Goal: Information Seeking & Learning: Learn about a topic

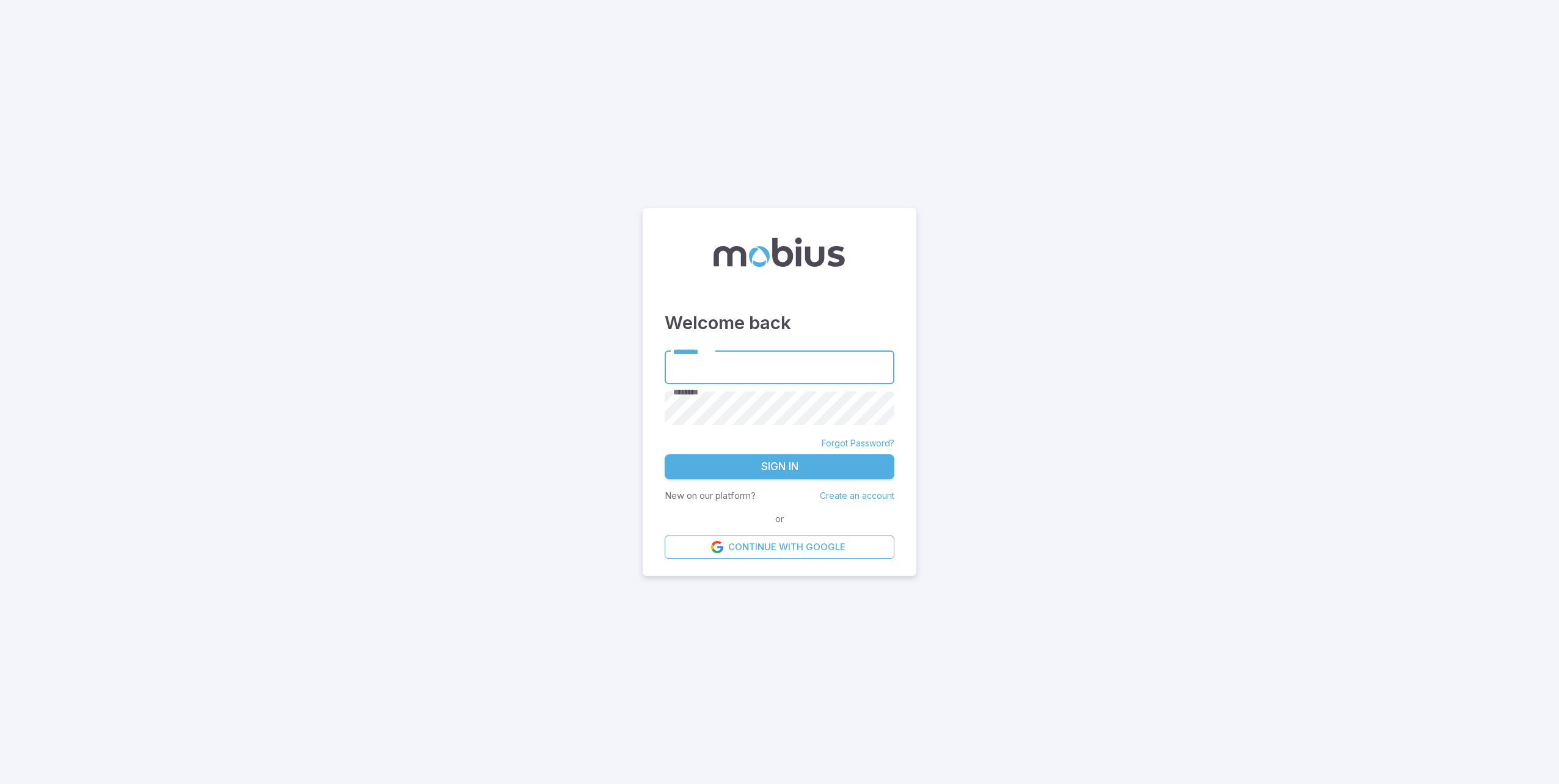
type input "**********"
click at [777, 470] on button "Sign In" at bounding box center [780, 467] width 229 height 26
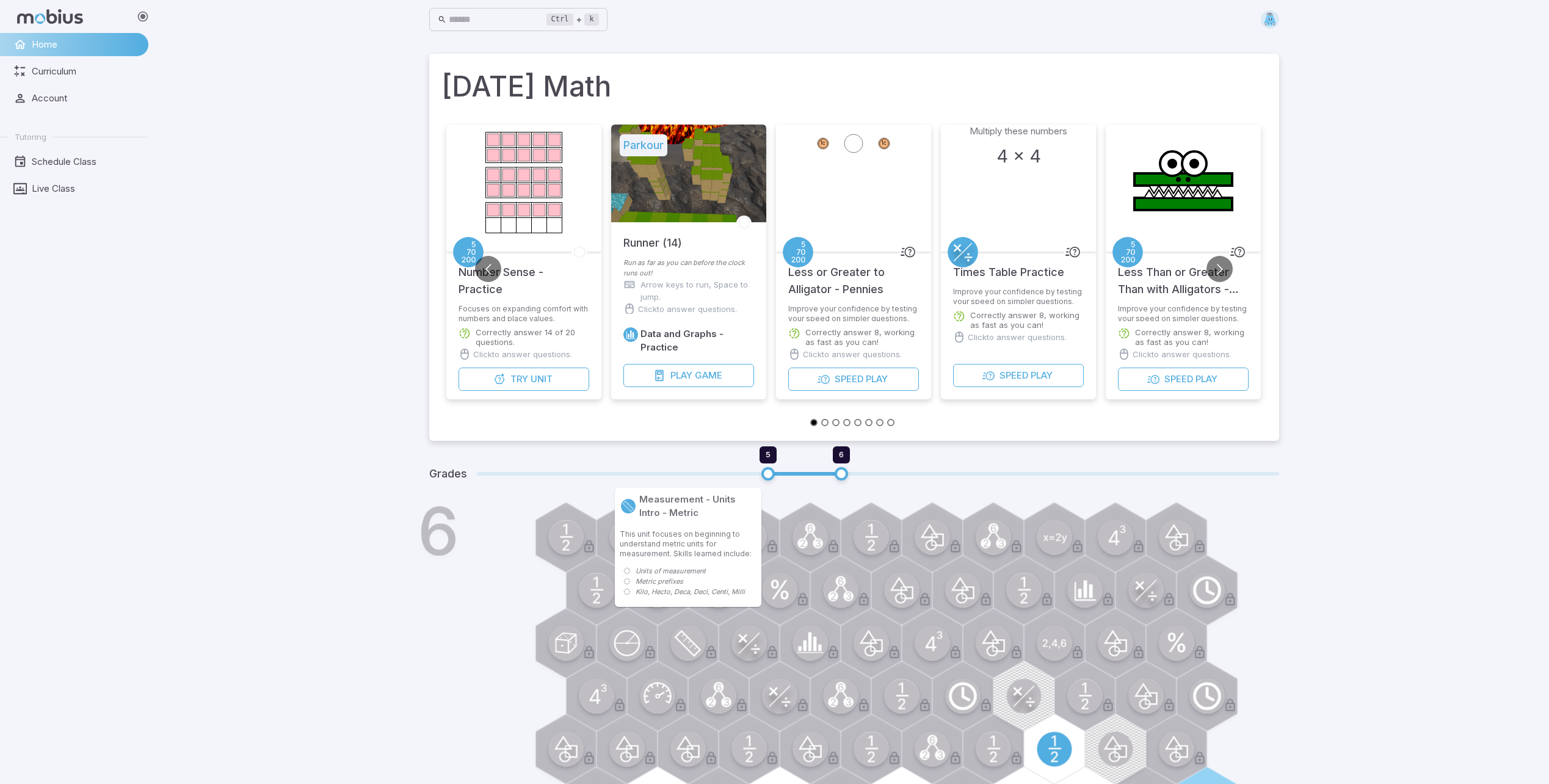
click at [669, 646] on div at bounding box center [688, 644] width 71 height 71
click at [673, 639] on circle at bounding box center [687, 643] width 34 height 34
click at [688, 584] on div "6" at bounding box center [872, 701] width 816 height 390
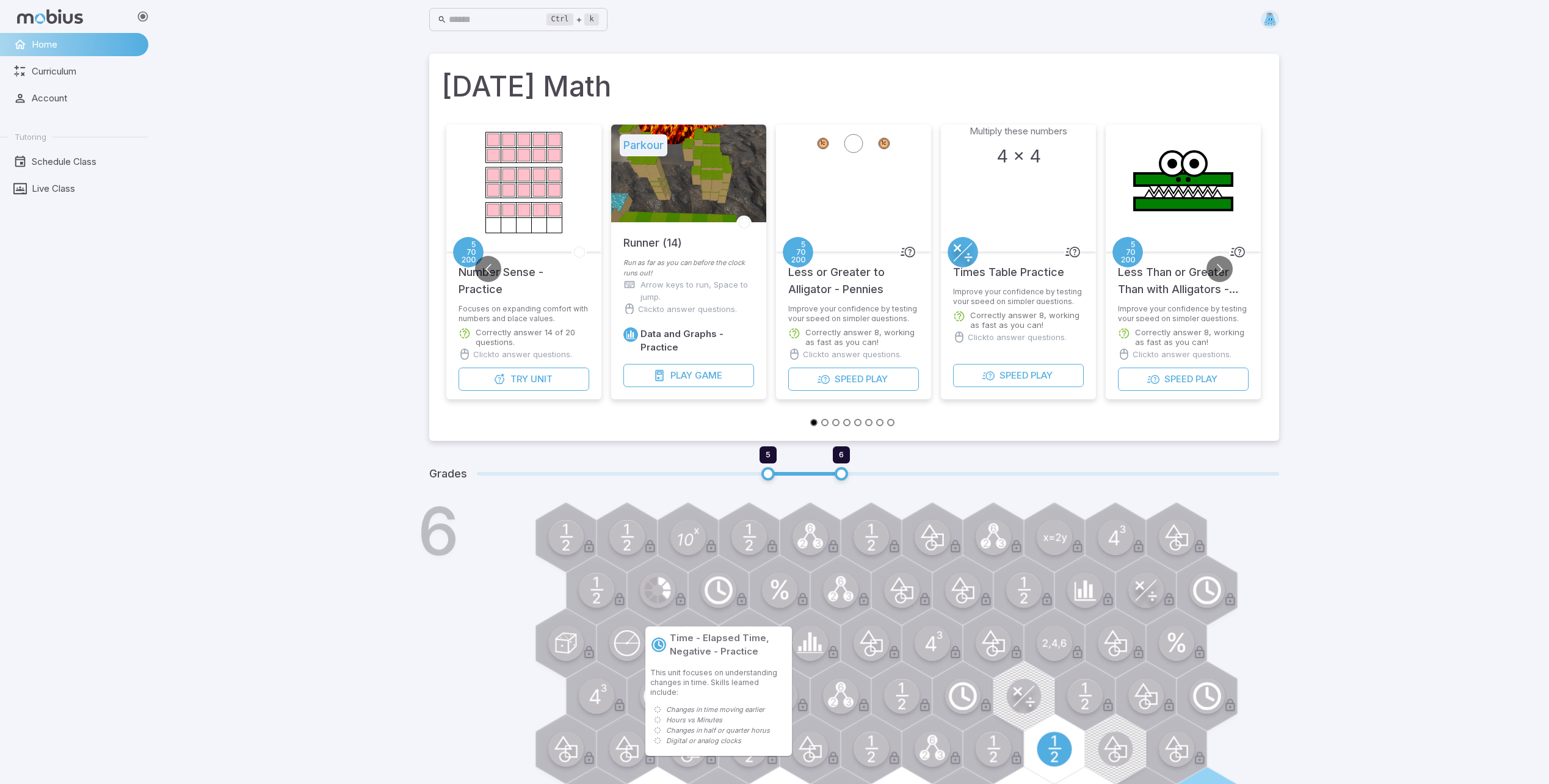
click at [722, 588] on circle at bounding box center [718, 589] width 34 height 34
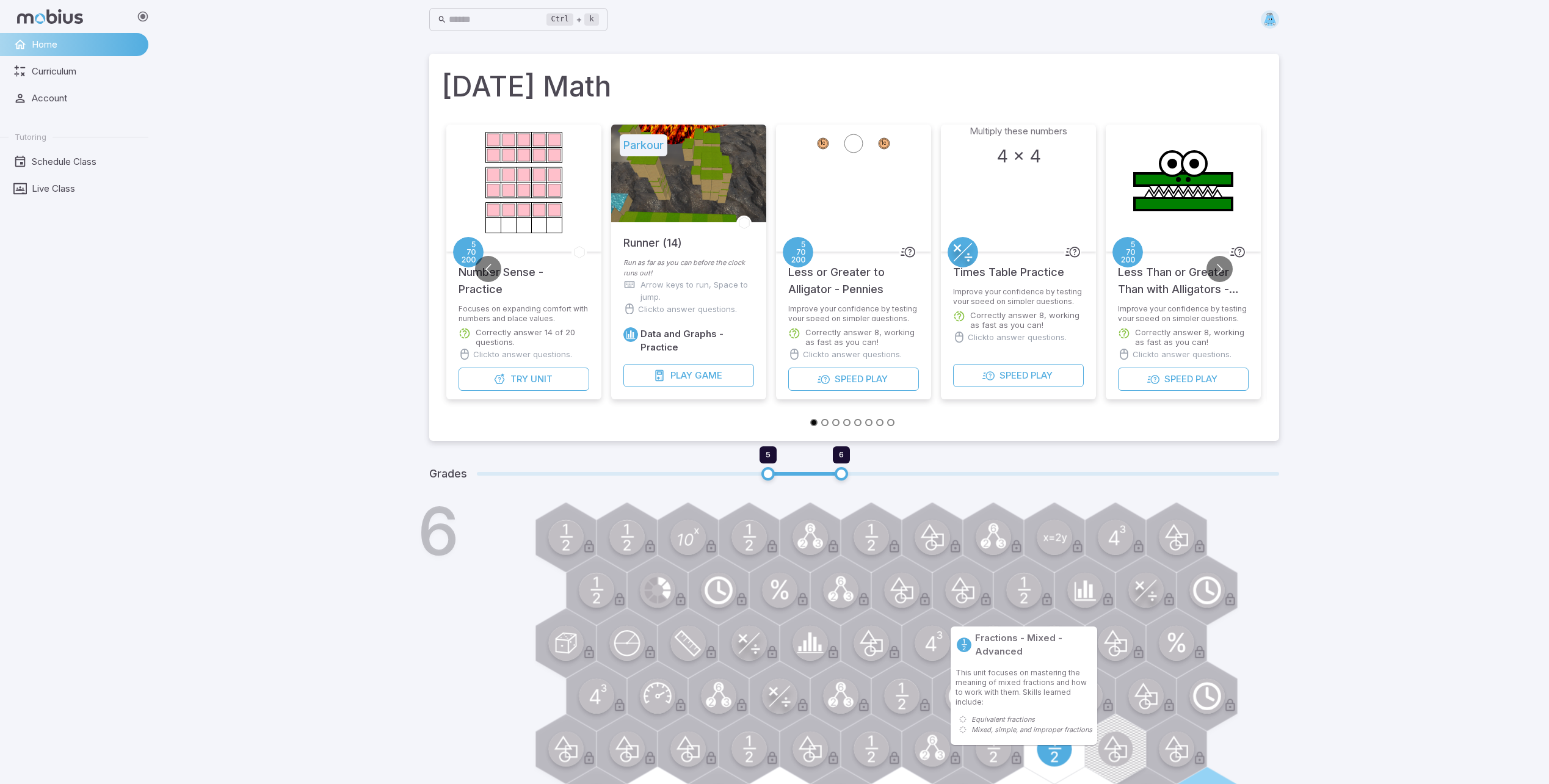
click at [1021, 715] on div "6" at bounding box center [872, 701] width 816 height 390
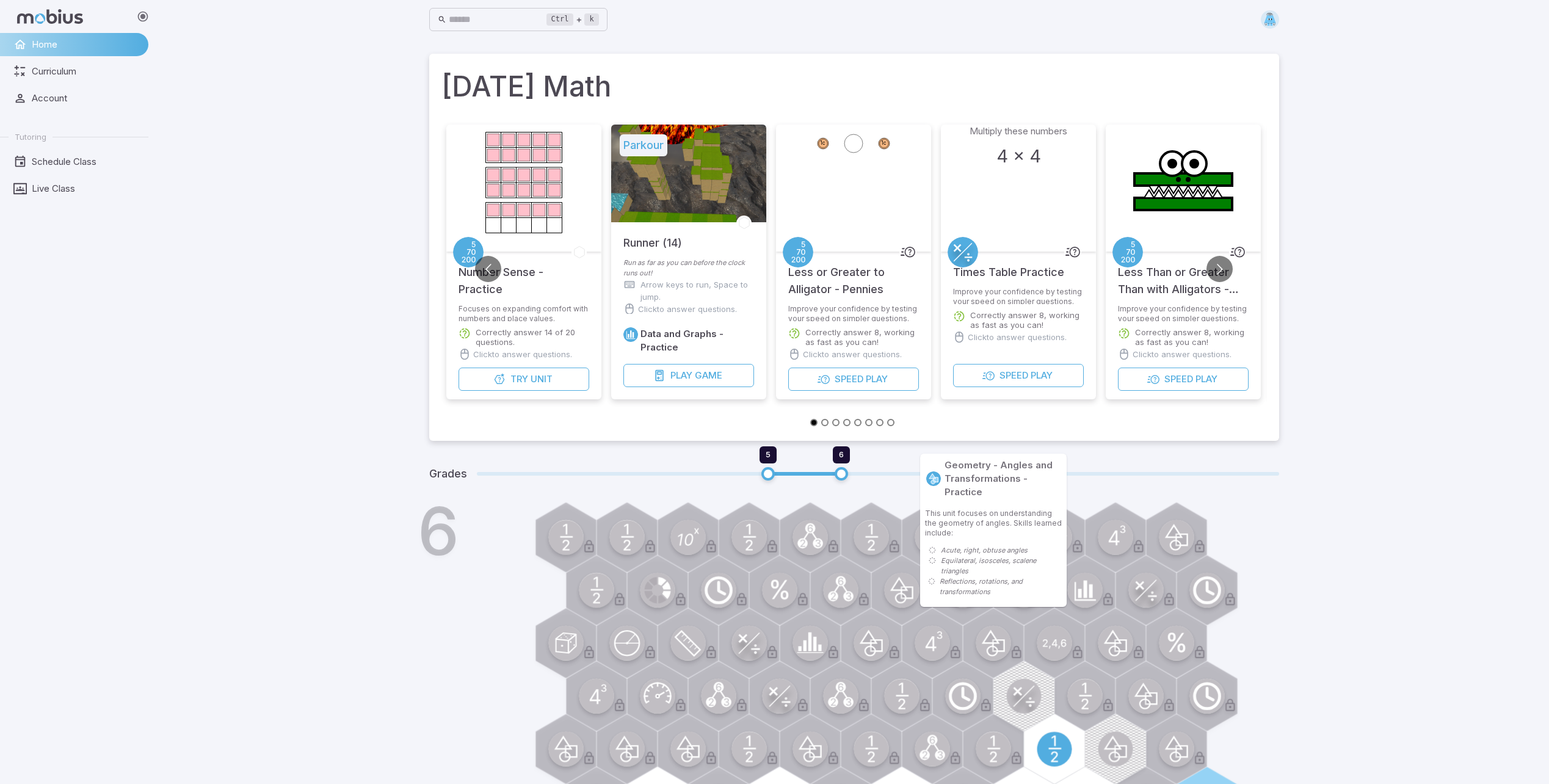
click at [840, 655] on div "6" at bounding box center [872, 701] width 816 height 390
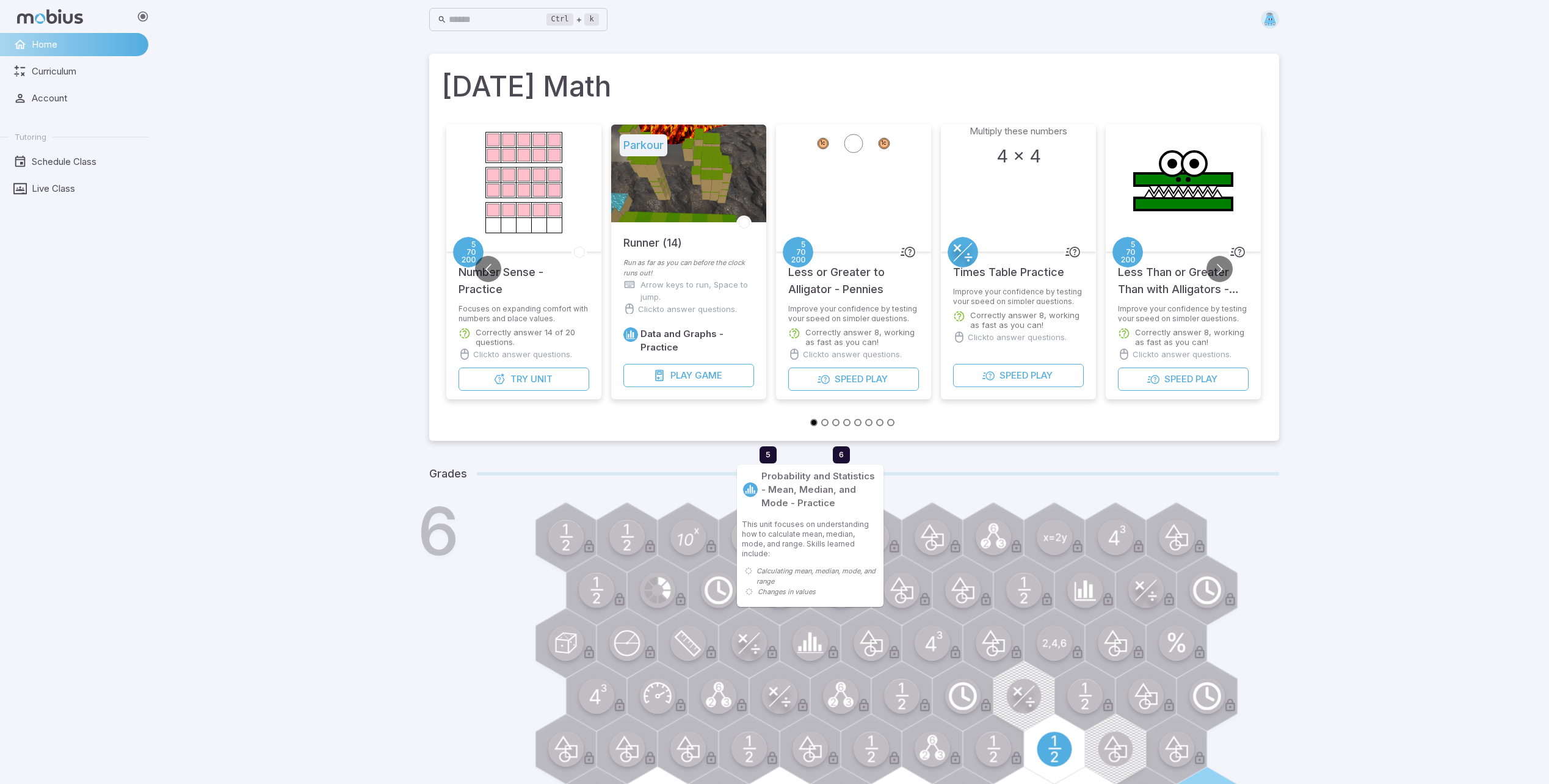
click at [806, 652] on div at bounding box center [811, 644] width 71 height 71
click at [806, 652] on circle at bounding box center [810, 643] width 34 height 34
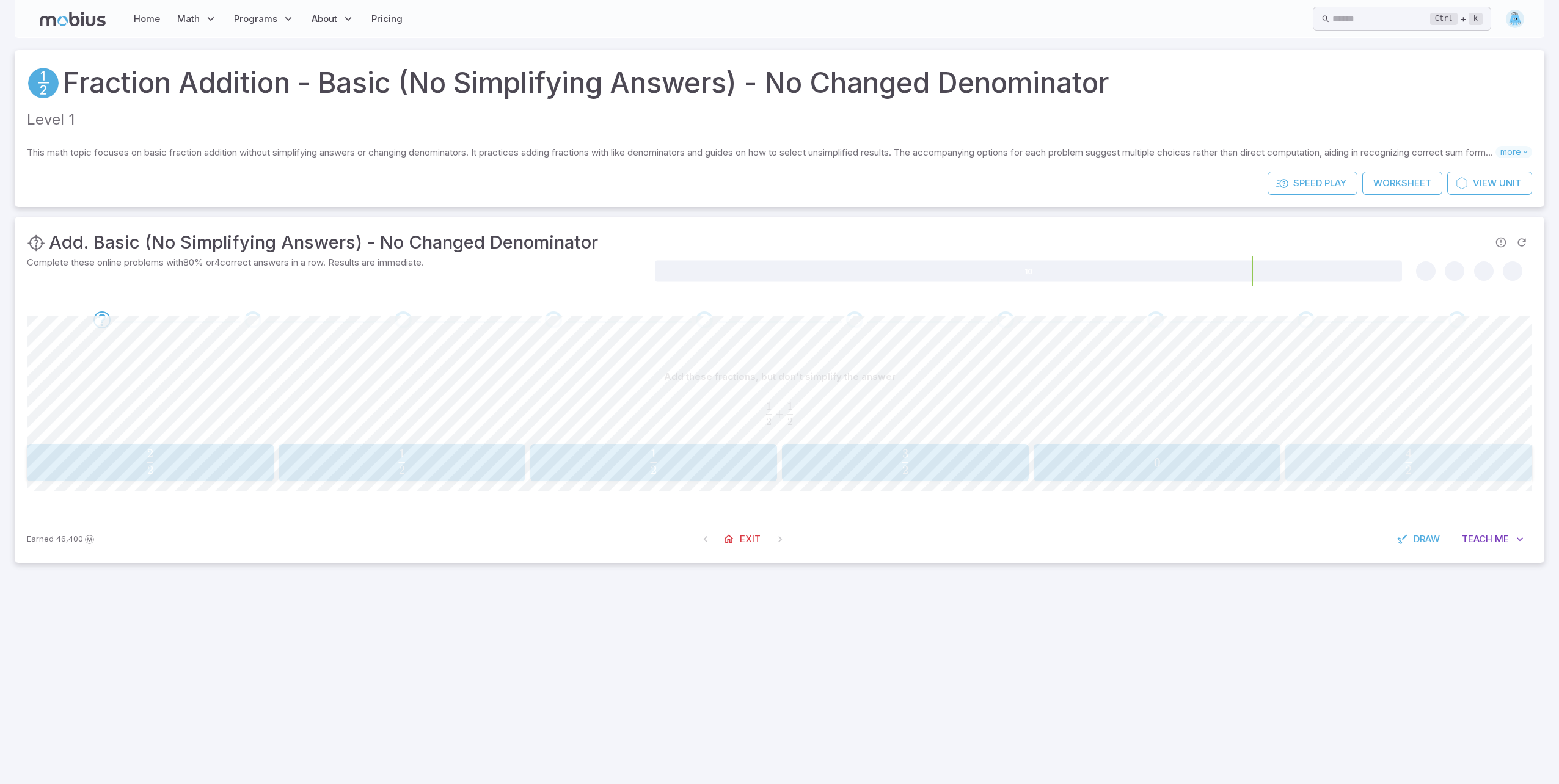
click at [1447, 459] on span "2 4 ​" at bounding box center [1408, 462] width 220 height 24
click at [1378, 460] on span "5 5 ​" at bounding box center [1407, 462] width 221 height 24
click at [617, 469] on span "6 2 ​" at bounding box center [652, 462] width 221 height 24
click at [864, 471] on span "7 2 ​" at bounding box center [904, 462] width 221 height 24
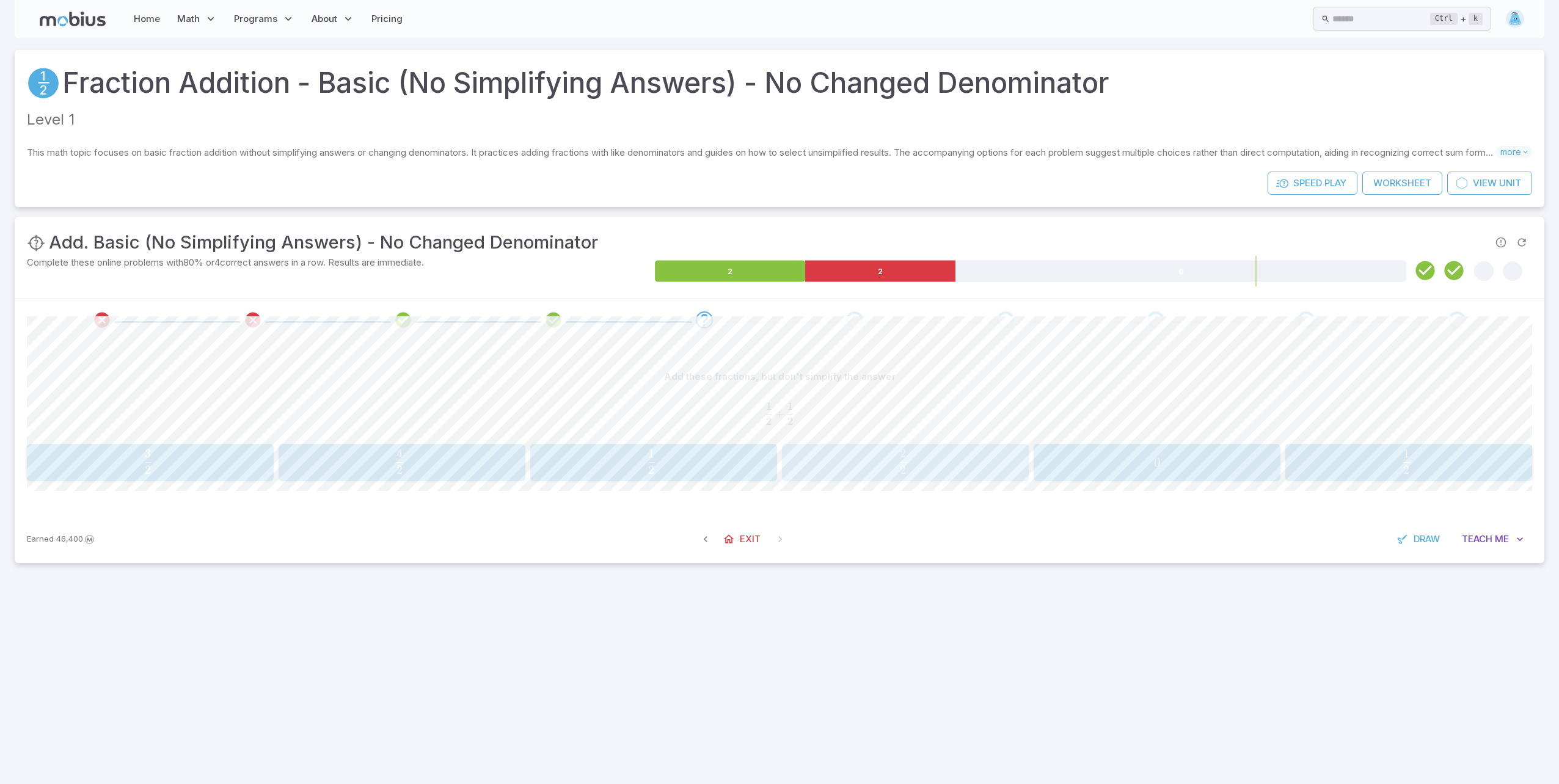
click at [848, 455] on span "2 2 ​" at bounding box center [903, 462] width 225 height 24
click at [136, 456] on span "5 2 ​" at bounding box center [148, 462] width 225 height 24
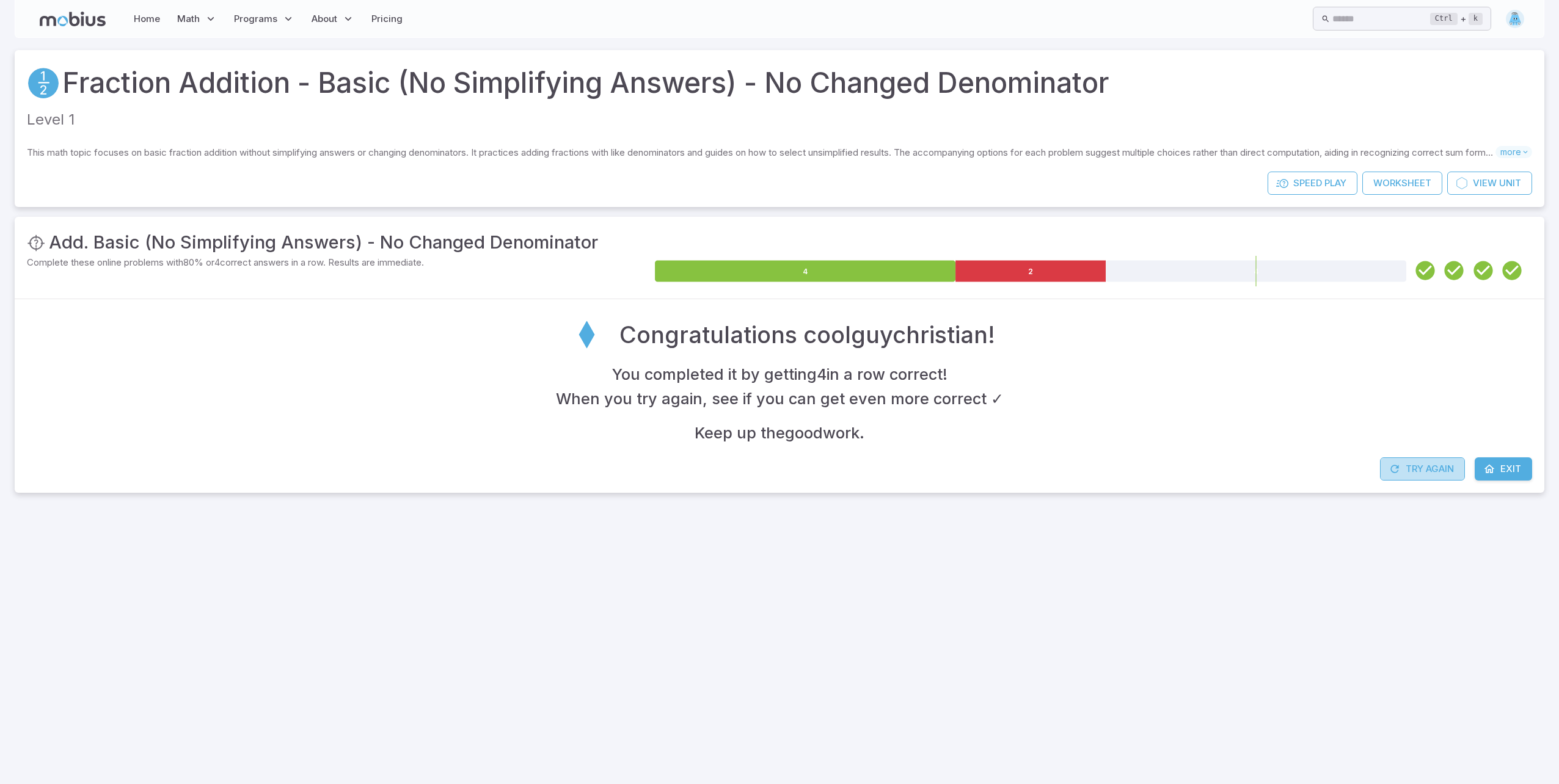
click at [1406, 464] on button "Try Again" at bounding box center [1423, 469] width 85 height 23
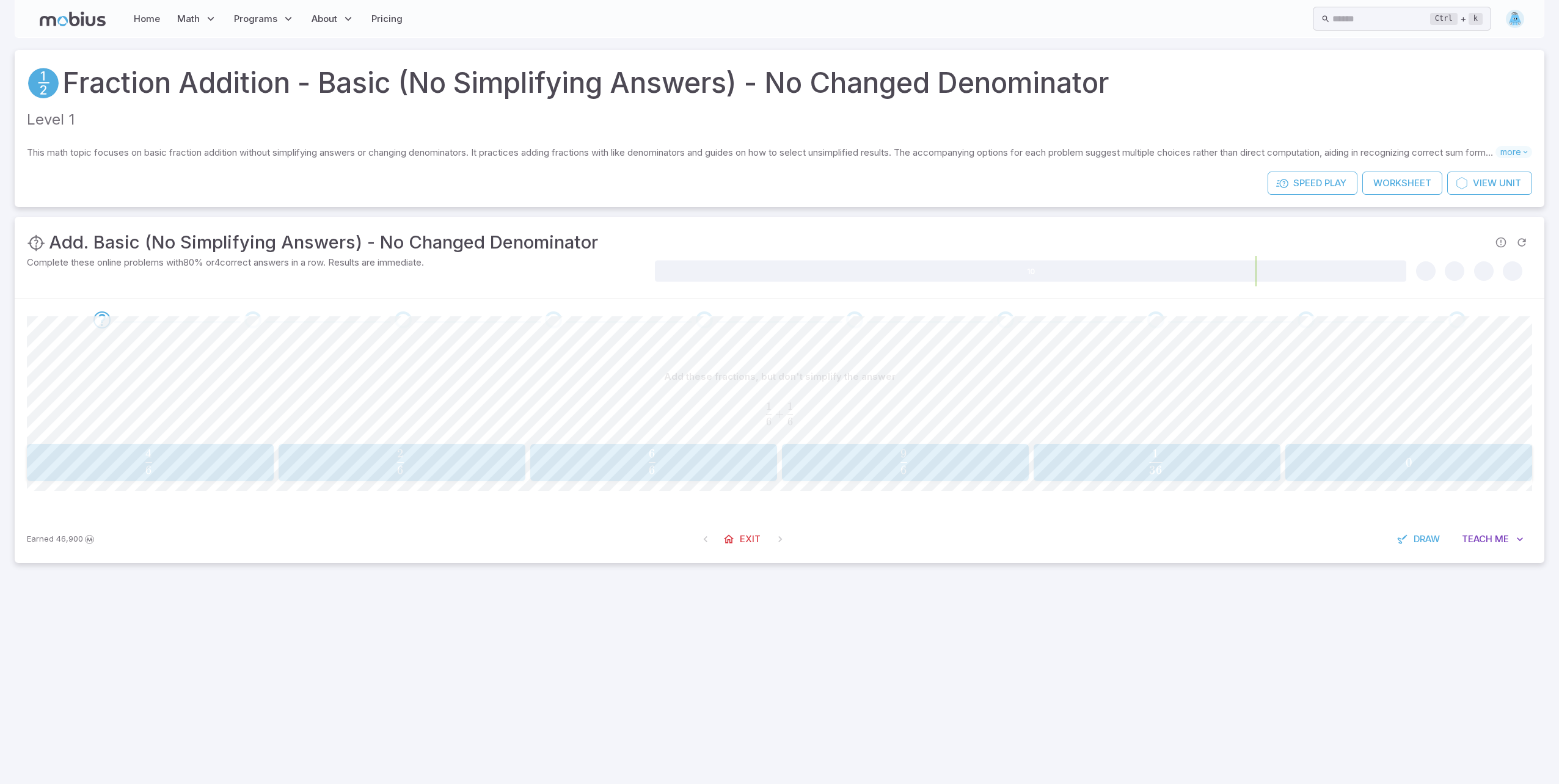
click at [457, 473] on span "6 2 ​" at bounding box center [400, 462] width 221 height 24
click at [675, 471] on span "4 2 ​" at bounding box center [652, 462] width 221 height 24
click at [683, 475] on div "2 2 \frac{2}{2} 2 2 ​" at bounding box center [654, 463] width 239 height 28
click at [681, 477] on button "2 3 \frac{2}{3} 3 2 ​" at bounding box center [654, 463] width 247 height 38
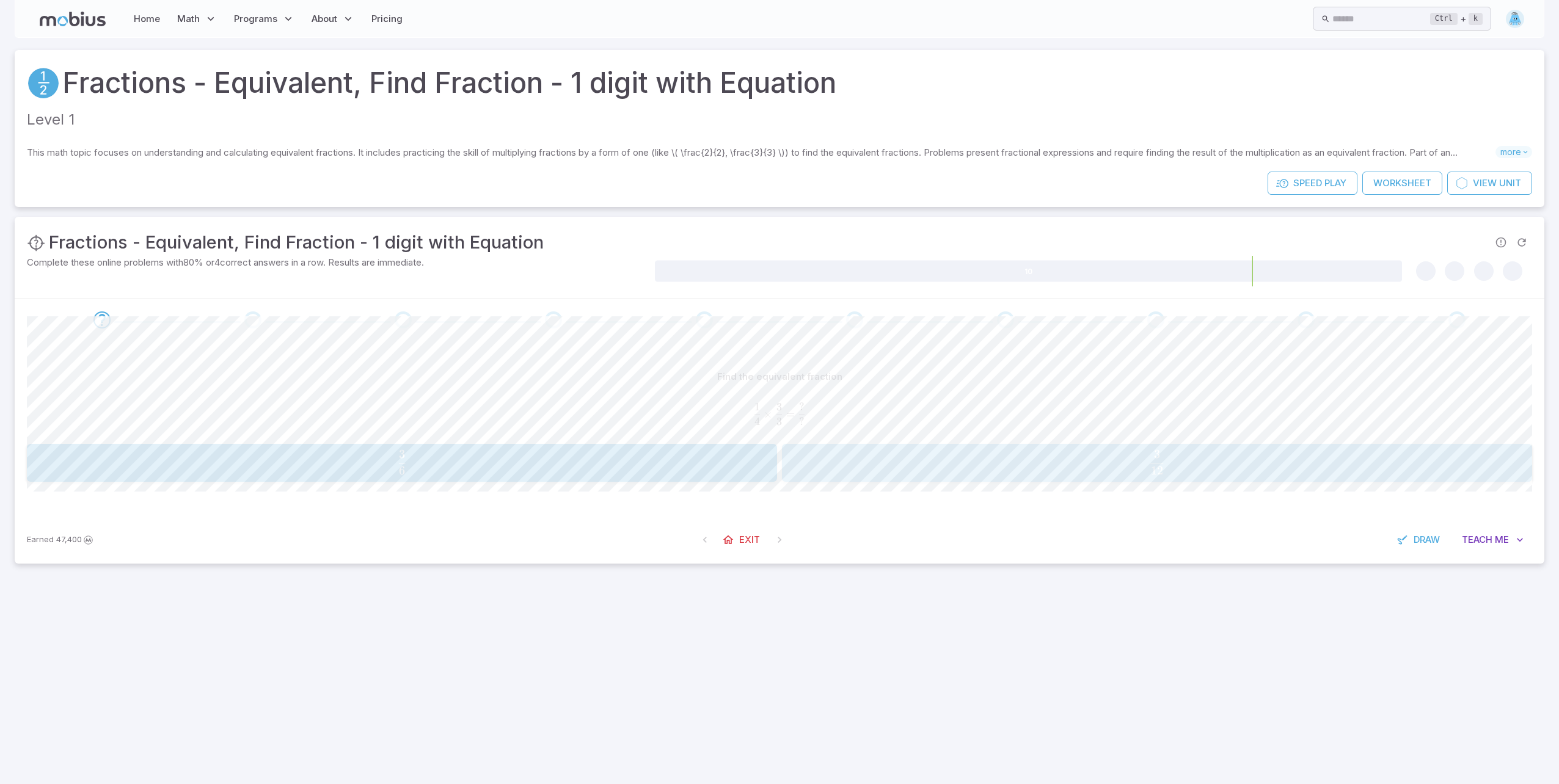
click at [860, 455] on span "12 3 ​" at bounding box center [1157, 462] width 683 height 24
click at [588, 470] on span "12 2 ​" at bounding box center [395, 462] width 696 height 24
click at [621, 457] on span "15 3 ​" at bounding box center [395, 462] width 696 height 24
click at [1095, 451] on span "12 2 ​" at bounding box center [1149, 462] width 696 height 24
click at [1060, 448] on button "5 5 \frac{5}{5} 5 5 ​" at bounding box center [1156, 463] width 750 height 38
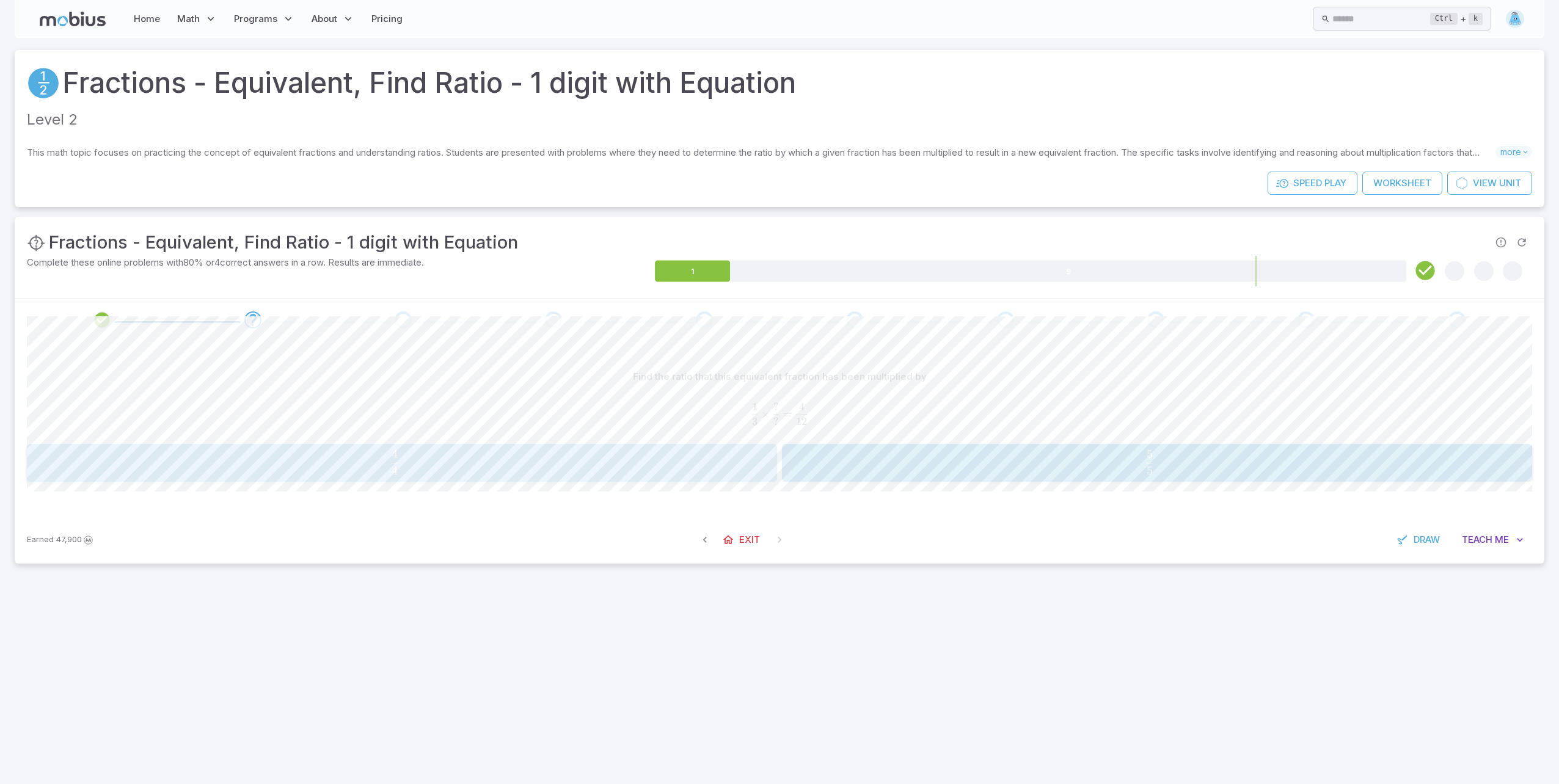
click at [538, 449] on div "4 4 \frac{4}{4} 4 4 ​" at bounding box center [401, 463] width 742 height 28
click at [538, 449] on div "5 5 \frac{5}{5} 5 5 ​" at bounding box center [401, 463] width 742 height 28
click at [714, 450] on div "5 5 \frac{5}{5} 5 5 ​" at bounding box center [401, 463] width 742 height 28
